Goal: Use online tool/utility

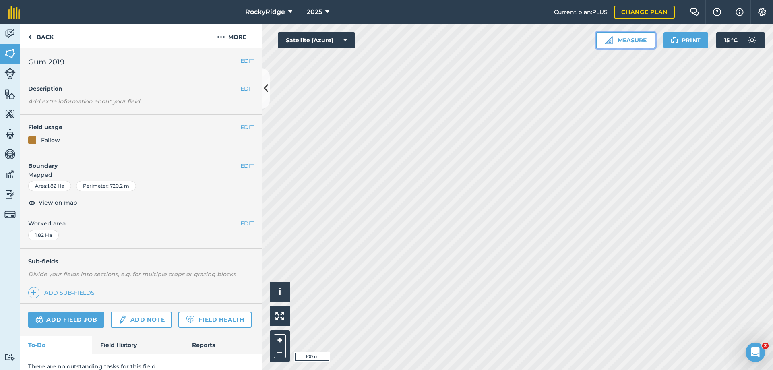
click at [633, 43] on button "Measure" at bounding box center [626, 40] width 60 height 16
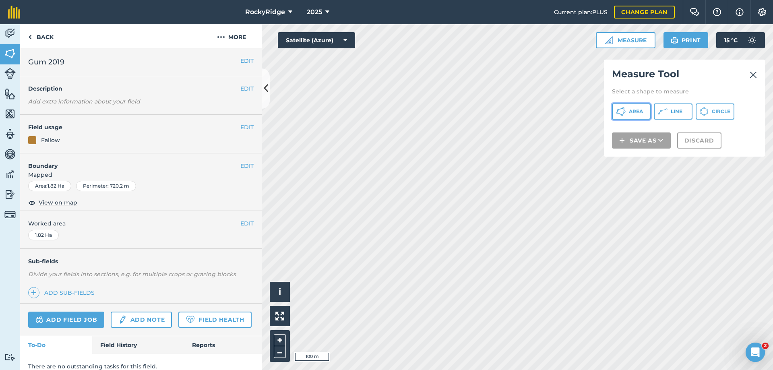
click at [636, 111] on span "Area" at bounding box center [636, 111] width 14 height 6
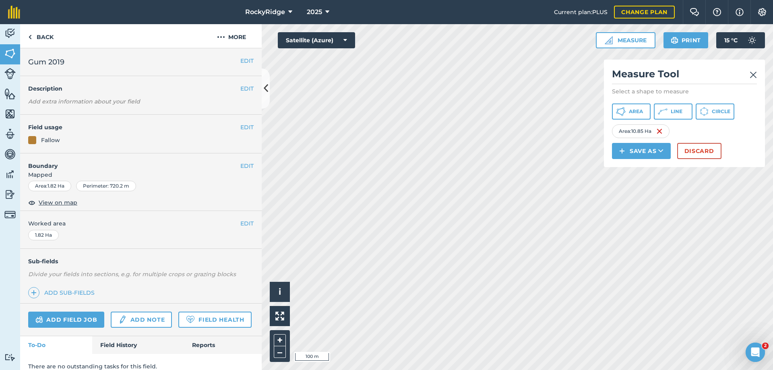
click at [748, 72] on h2 "Measure Tool" at bounding box center [684, 76] width 145 height 16
click at [752, 72] on img at bounding box center [752, 75] width 7 height 10
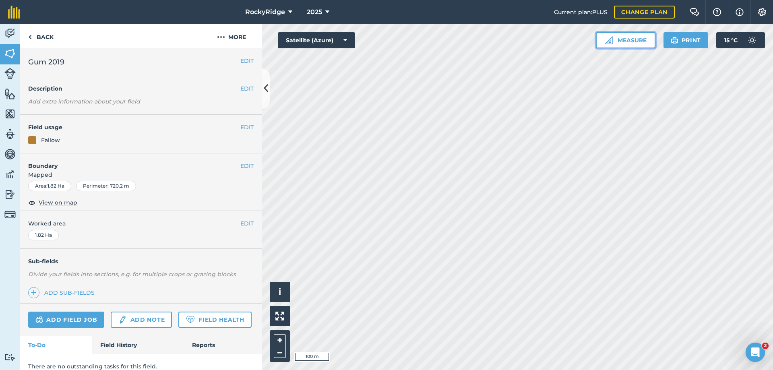
click at [633, 44] on button "Measure" at bounding box center [626, 40] width 60 height 16
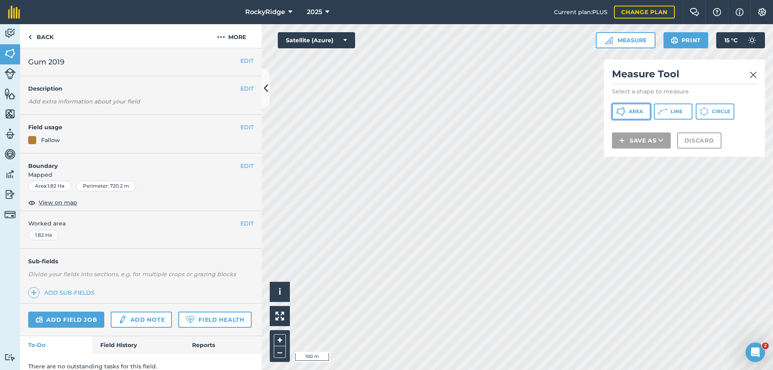
click at [633, 107] on button "Area" at bounding box center [631, 111] width 39 height 16
click at [755, 73] on img at bounding box center [752, 75] width 7 height 10
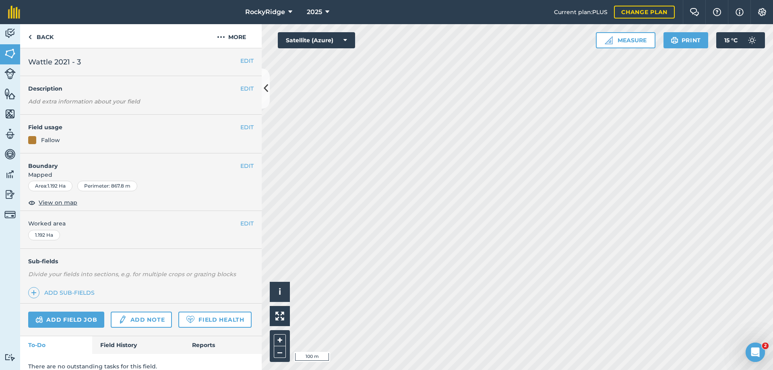
click at [478, 369] on html "RockyRidge 2025 Current plan : PLUS Change plan Farm Chat Help Info Settings Ro…" at bounding box center [386, 185] width 773 height 370
click at [627, 41] on button "Measure" at bounding box center [626, 40] width 60 height 16
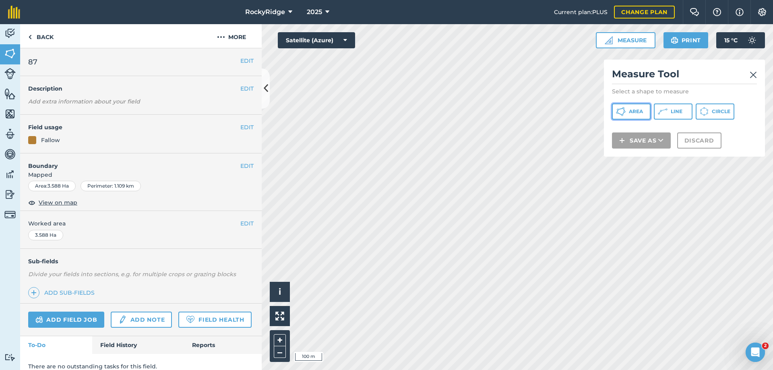
click at [635, 114] on span "Area" at bounding box center [636, 111] width 14 height 6
click at [751, 73] on img at bounding box center [752, 75] width 7 height 10
